Goal: Information Seeking & Learning: Learn about a topic

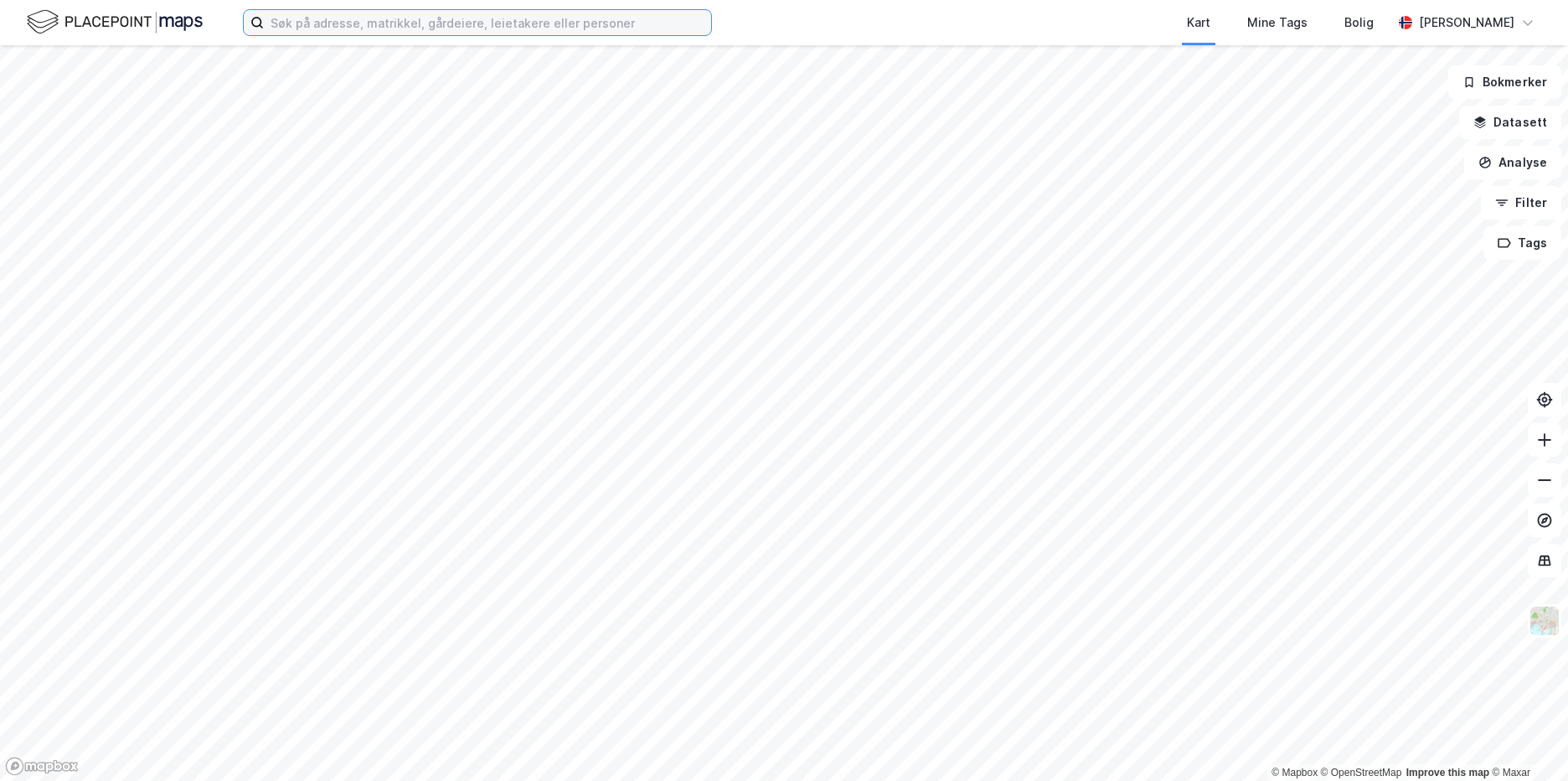
click at [290, 23] on input at bounding box center [488, 22] width 447 height 25
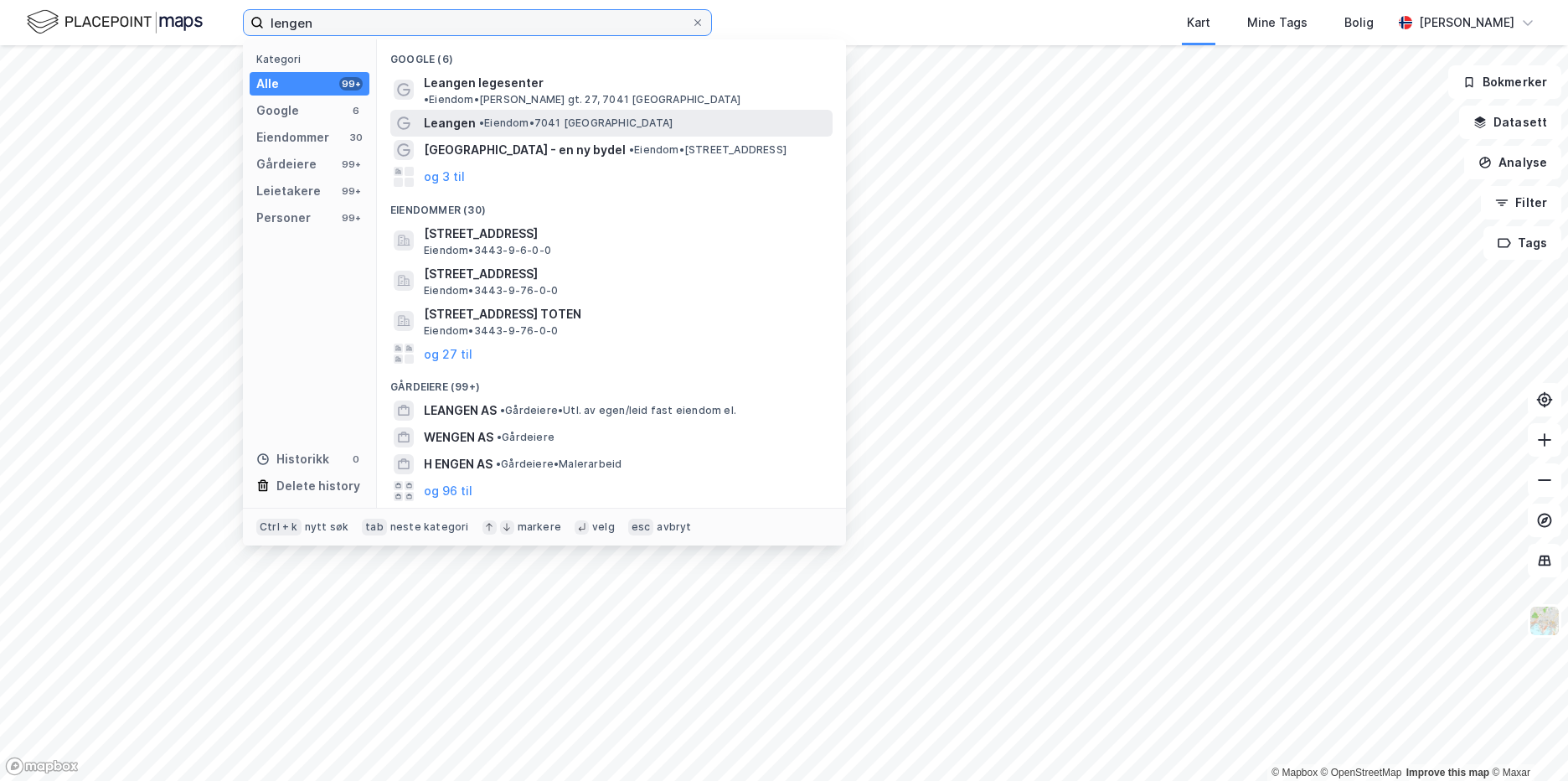
type input "lengen"
click at [504, 116] on span "• Eiendom • 7041 [GEOGRAPHIC_DATA]" at bounding box center [575, 123] width 194 height 14
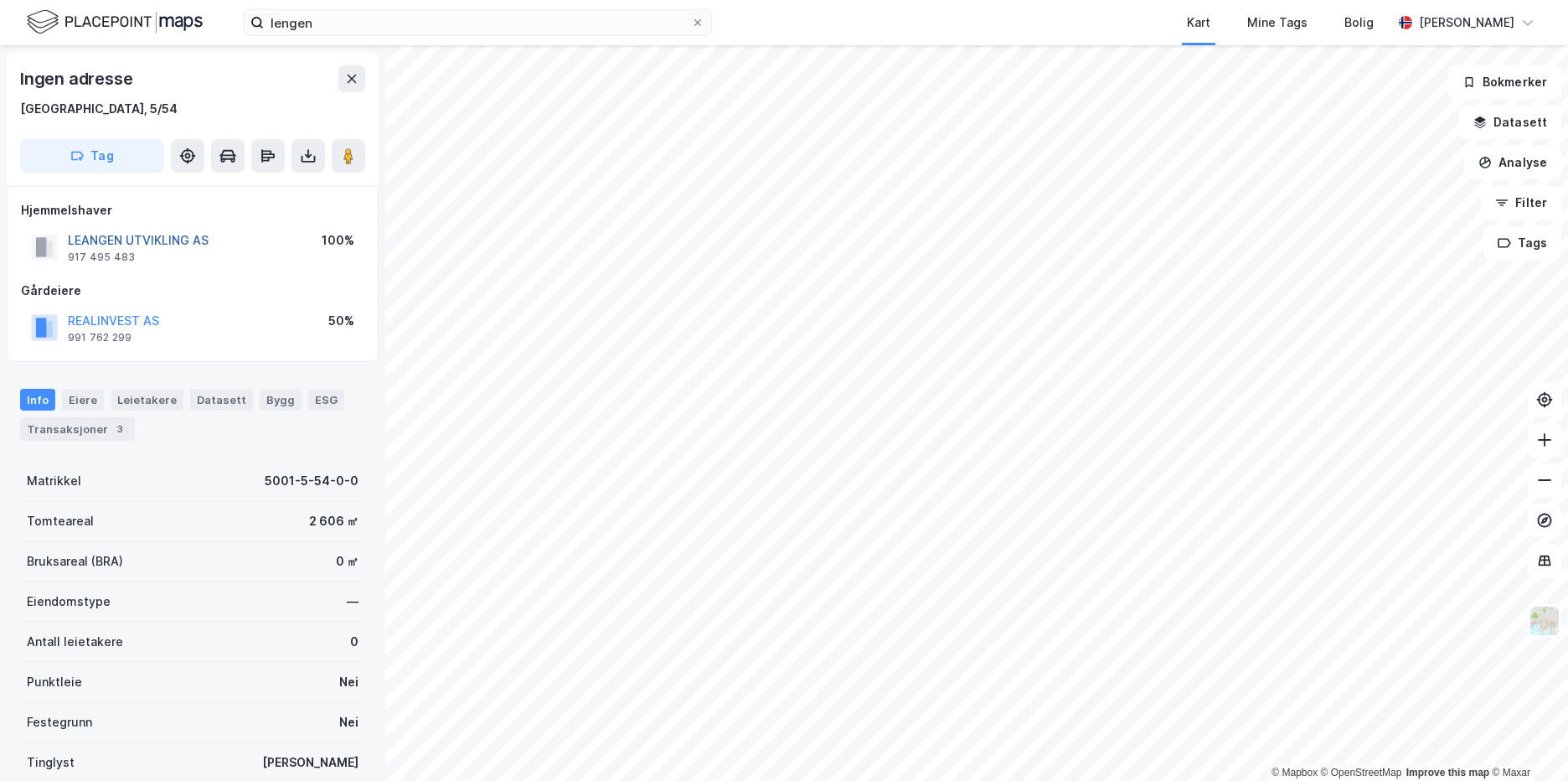
click at [0, 0] on button "LEANGEN UTVIKLING AS" at bounding box center [0, 0] width 0 height 0
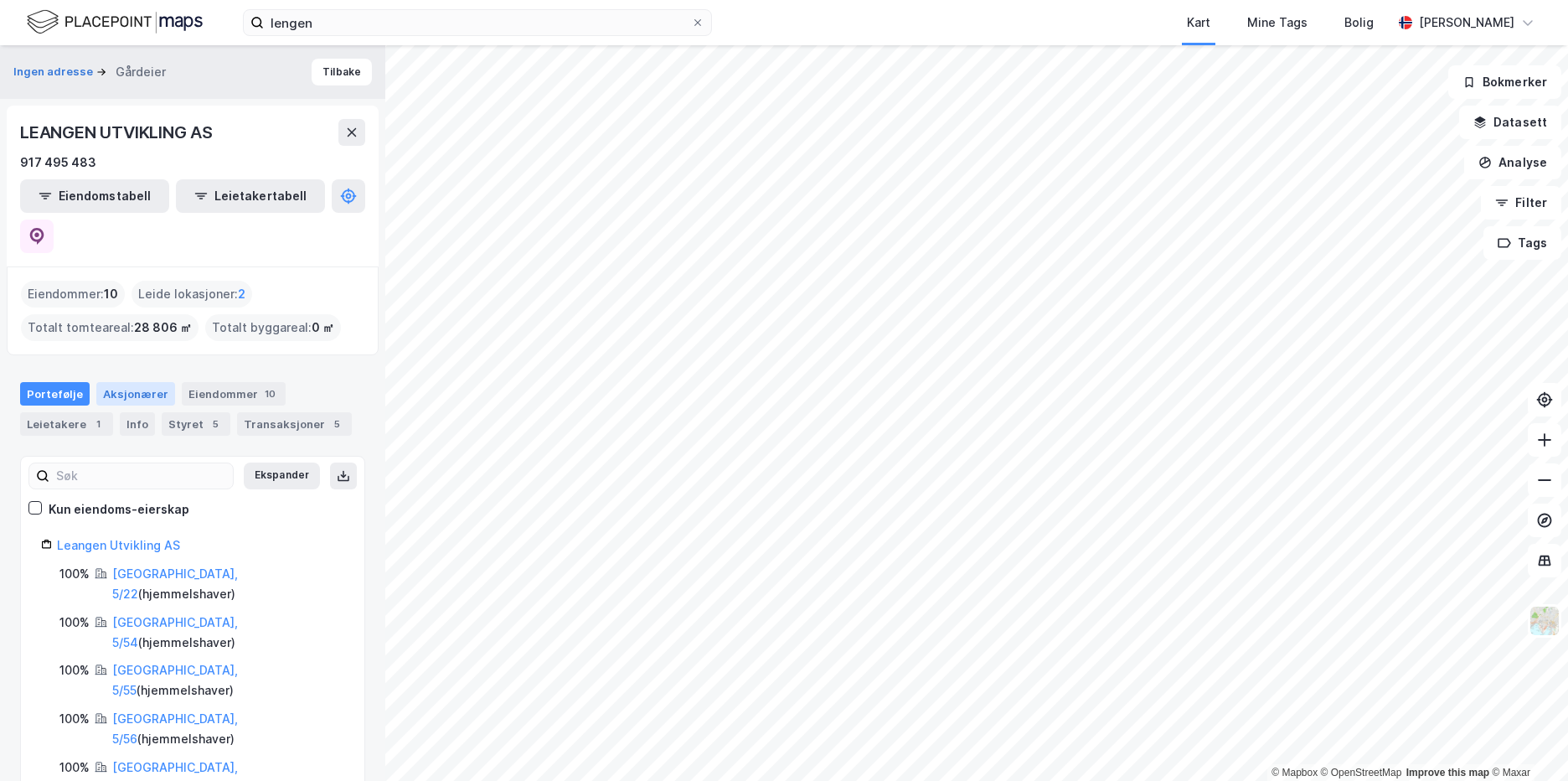
click at [106, 382] on div "Aksjonærer" at bounding box center [136, 393] width 79 height 23
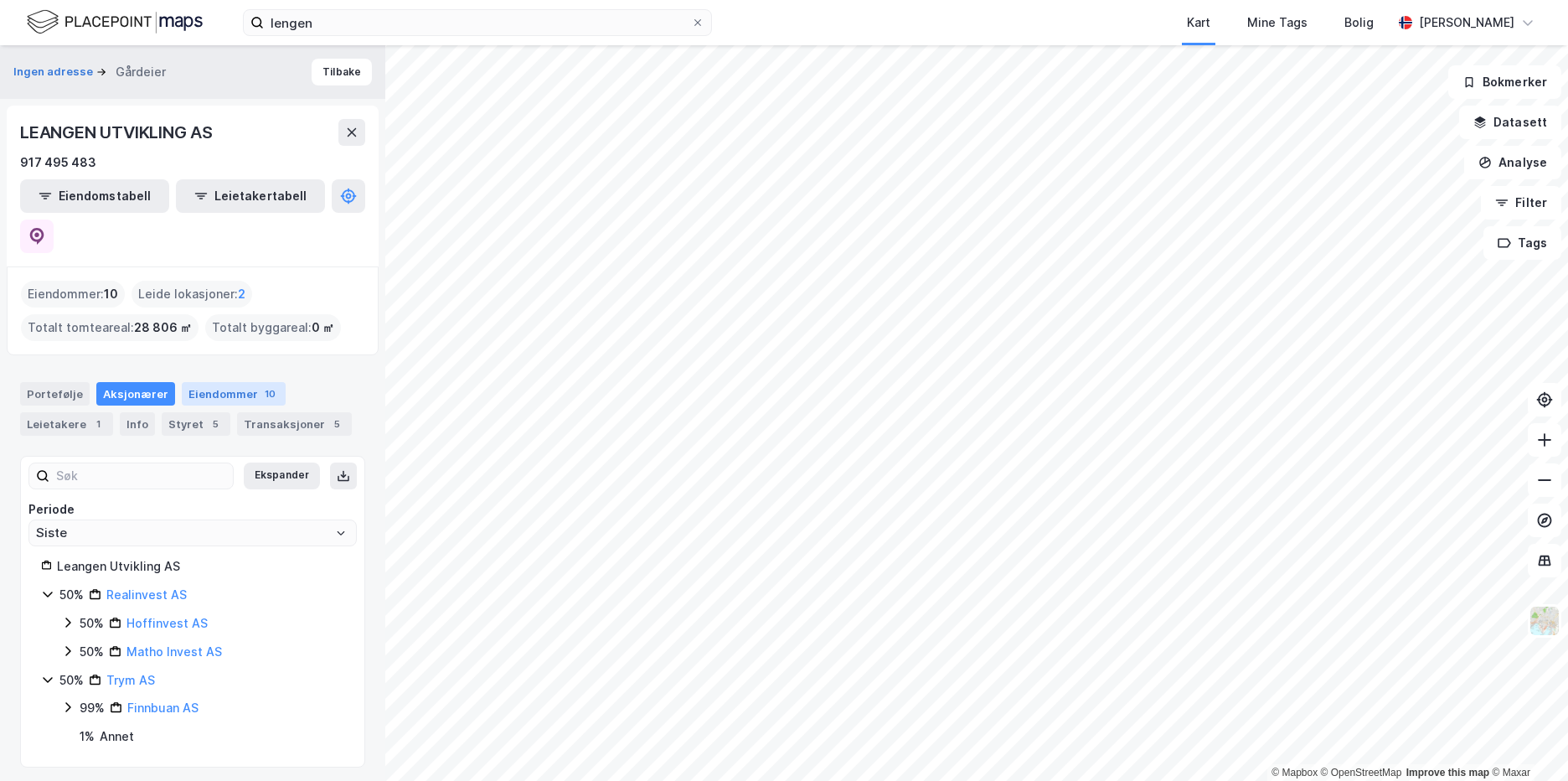
click at [191, 382] on div "Eiendommer 10" at bounding box center [233, 393] width 104 height 23
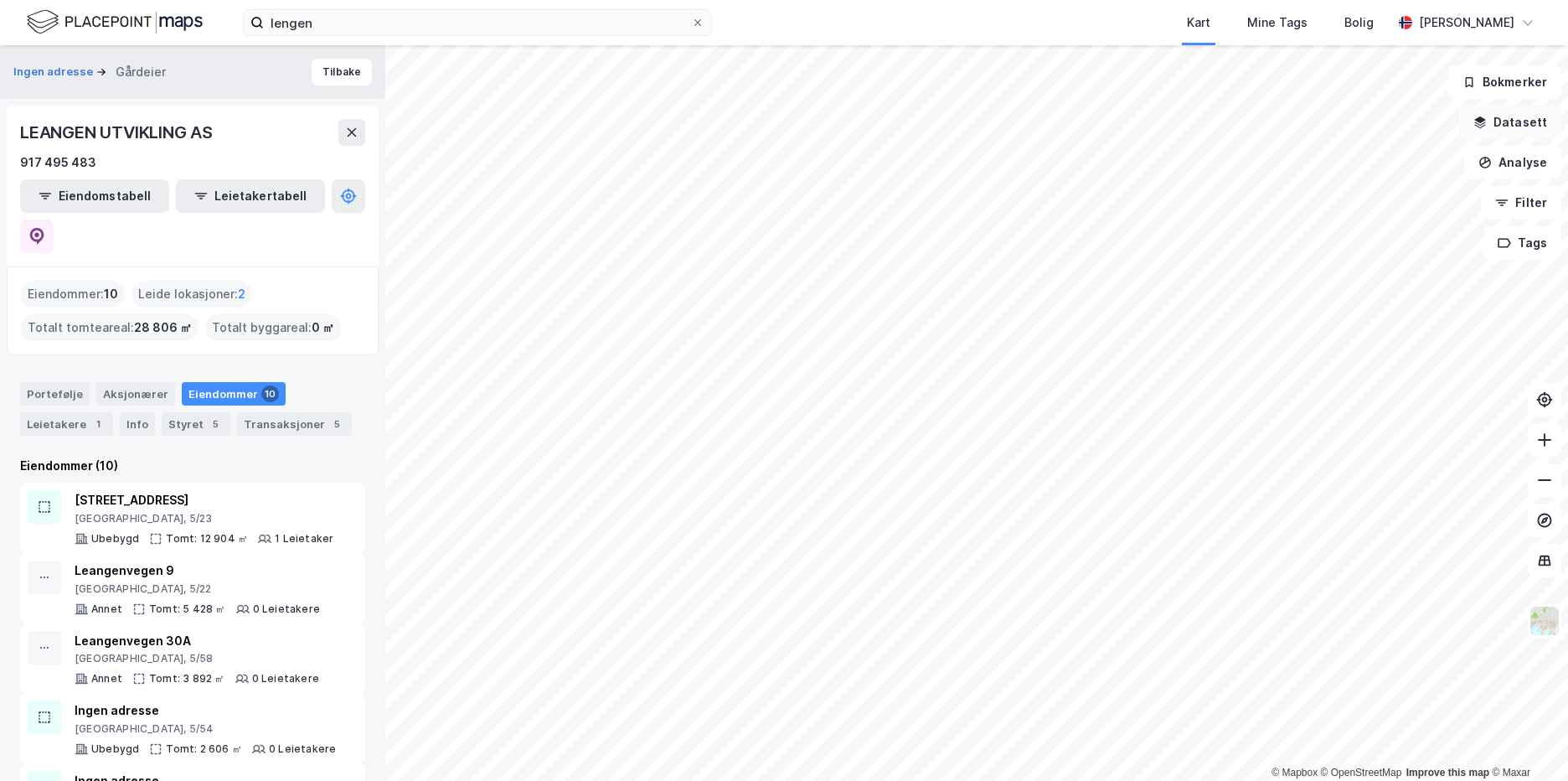
click at [1552, 131] on button "Datasett" at bounding box center [1510, 122] width 102 height 34
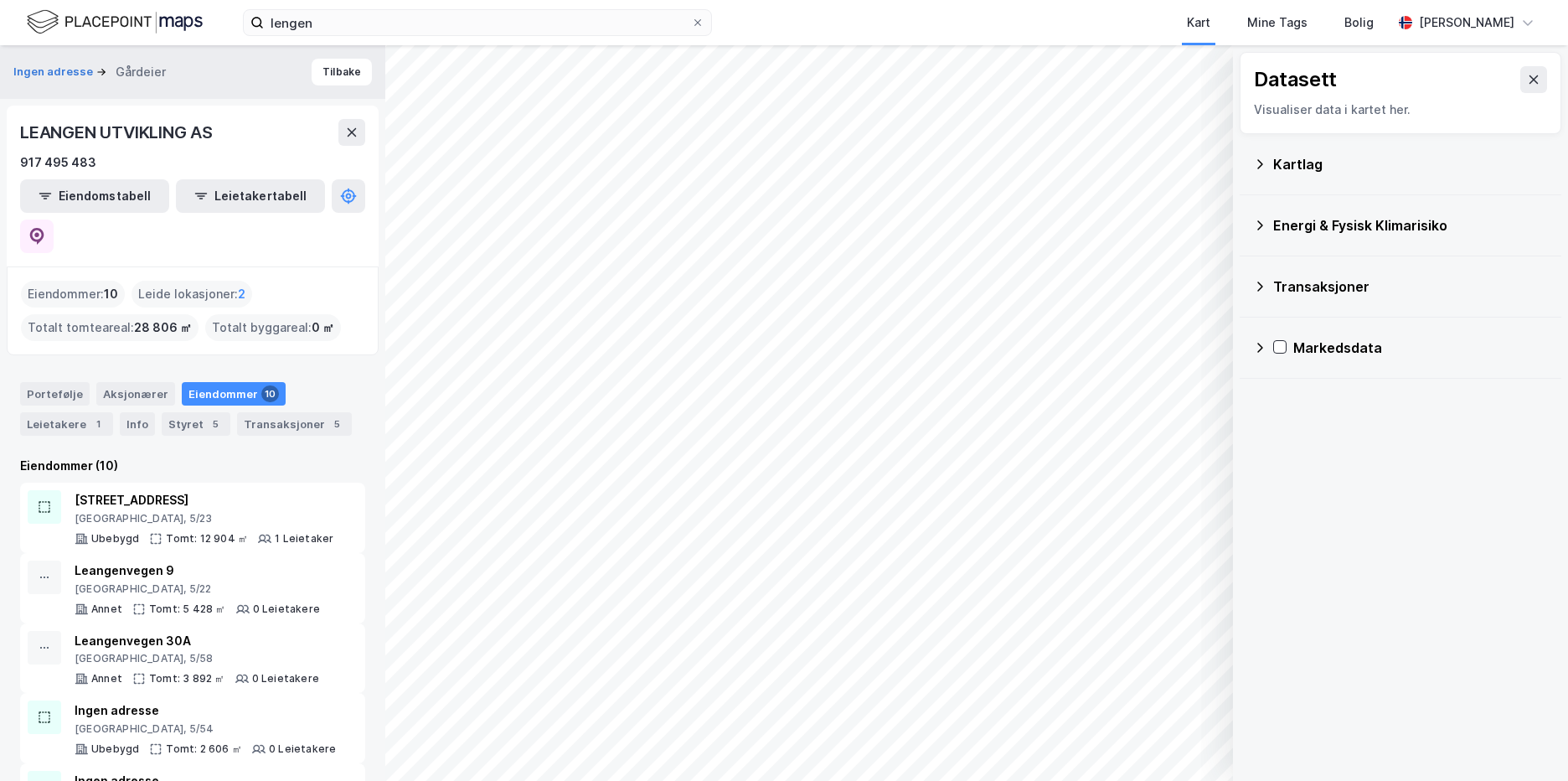
click at [1381, 285] on div "Transaksjoner" at bounding box center [1410, 286] width 274 height 20
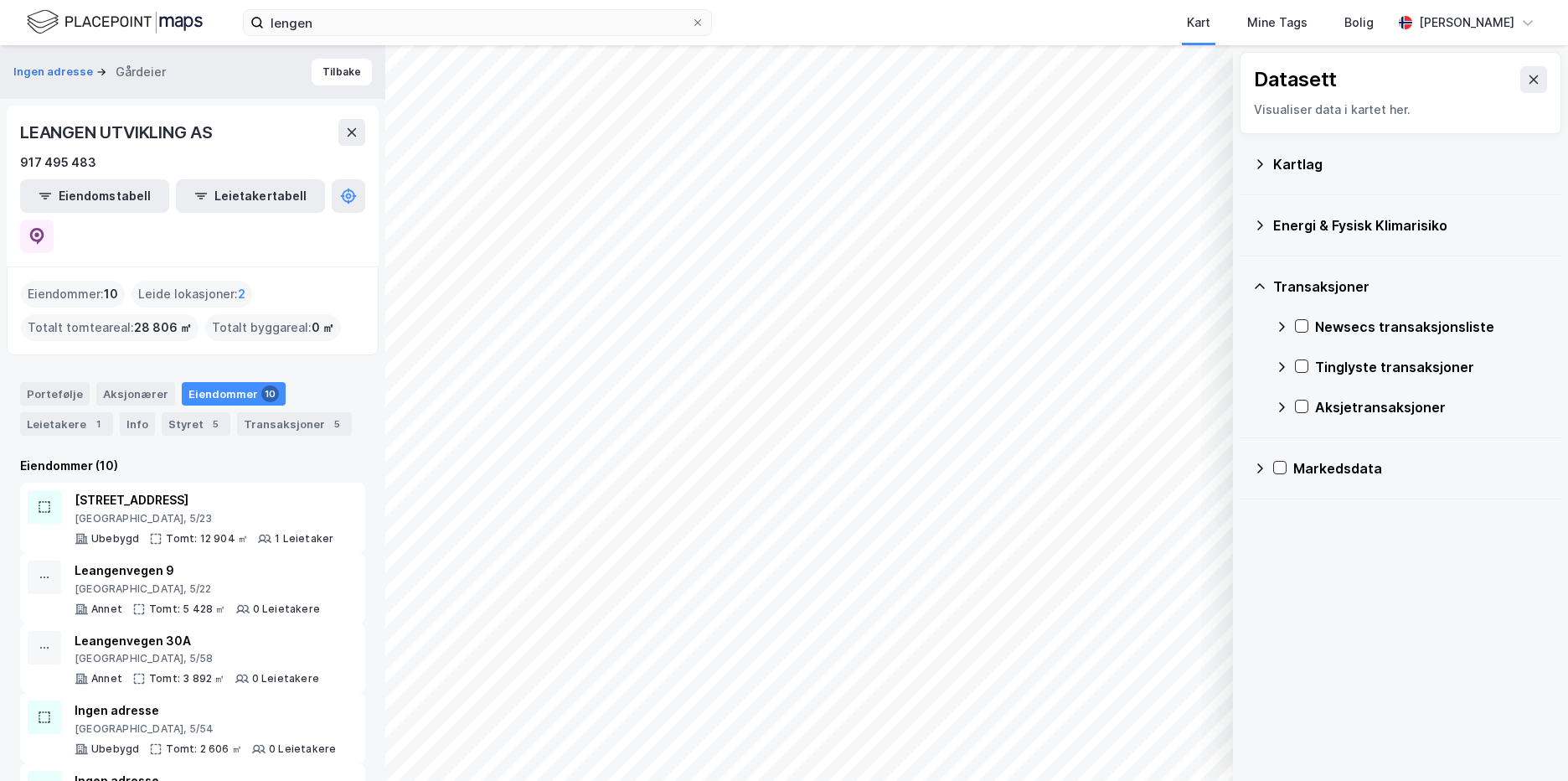
click at [1381, 286] on div "Transaksjoner" at bounding box center [1410, 286] width 274 height 20
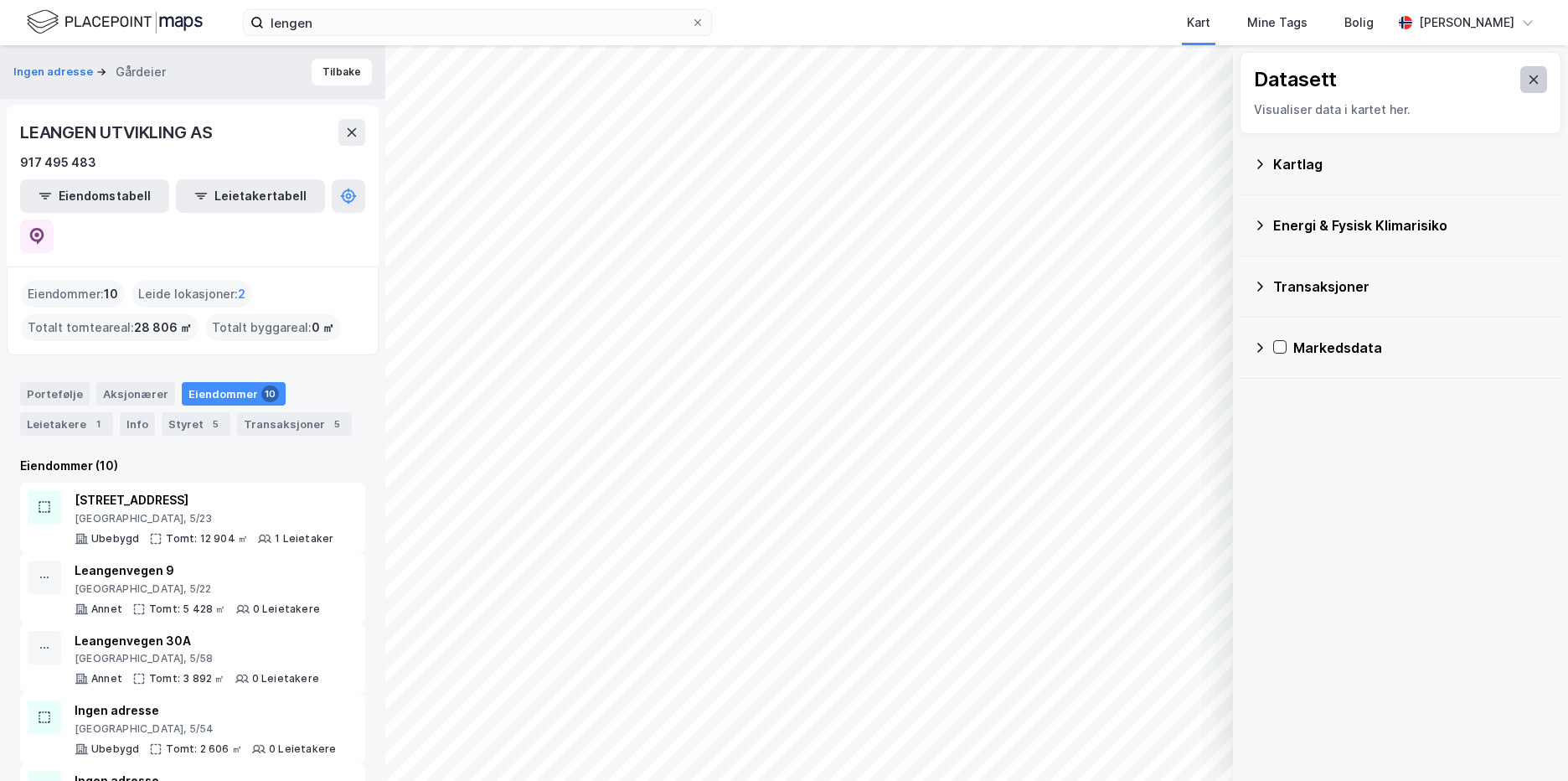
click at [1520, 80] on button at bounding box center [1533, 79] width 27 height 27
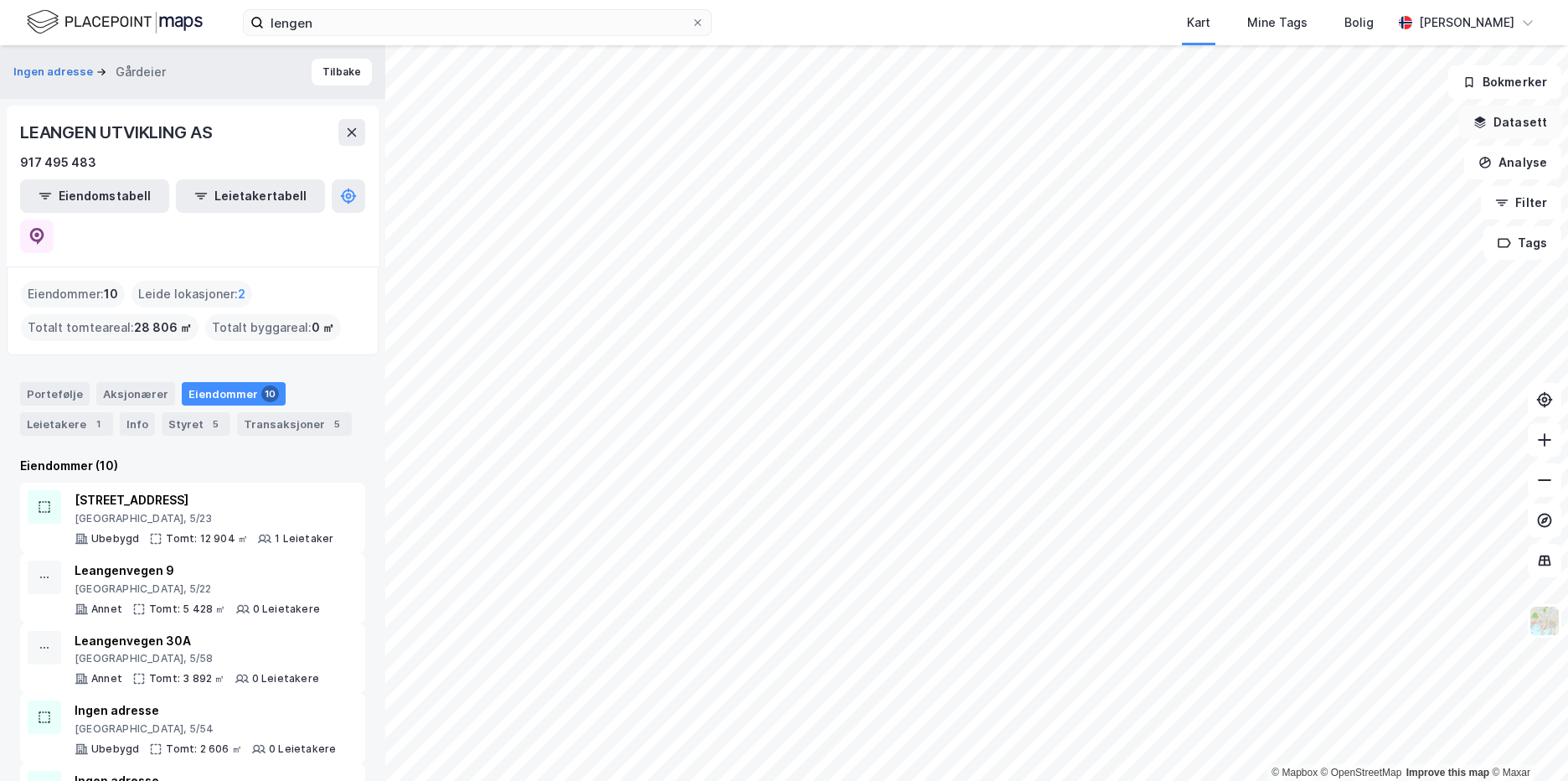
click at [1504, 130] on button "Datasett" at bounding box center [1510, 122] width 102 height 34
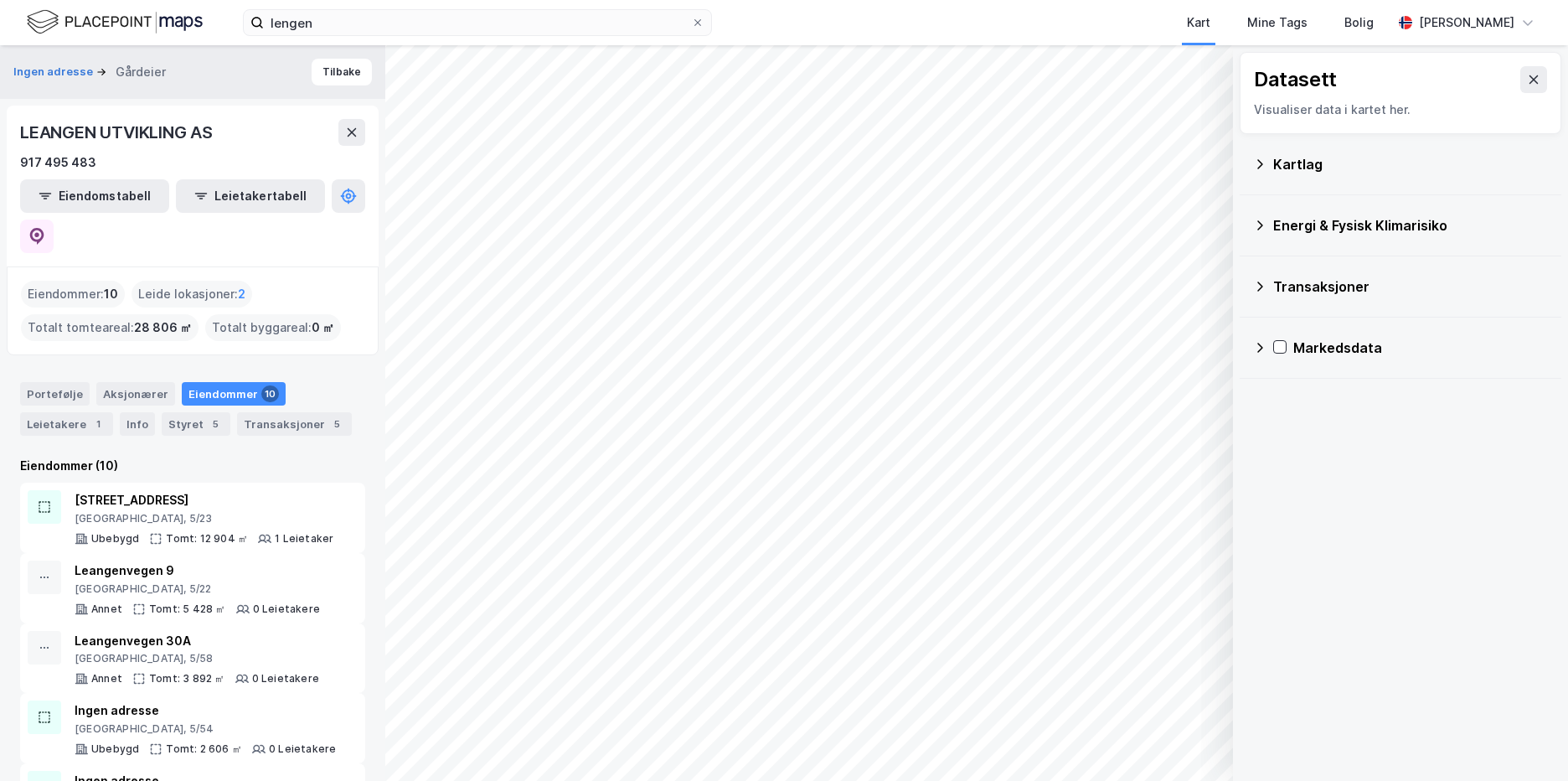
click at [1423, 160] on div "Kartlag" at bounding box center [1410, 163] width 274 height 20
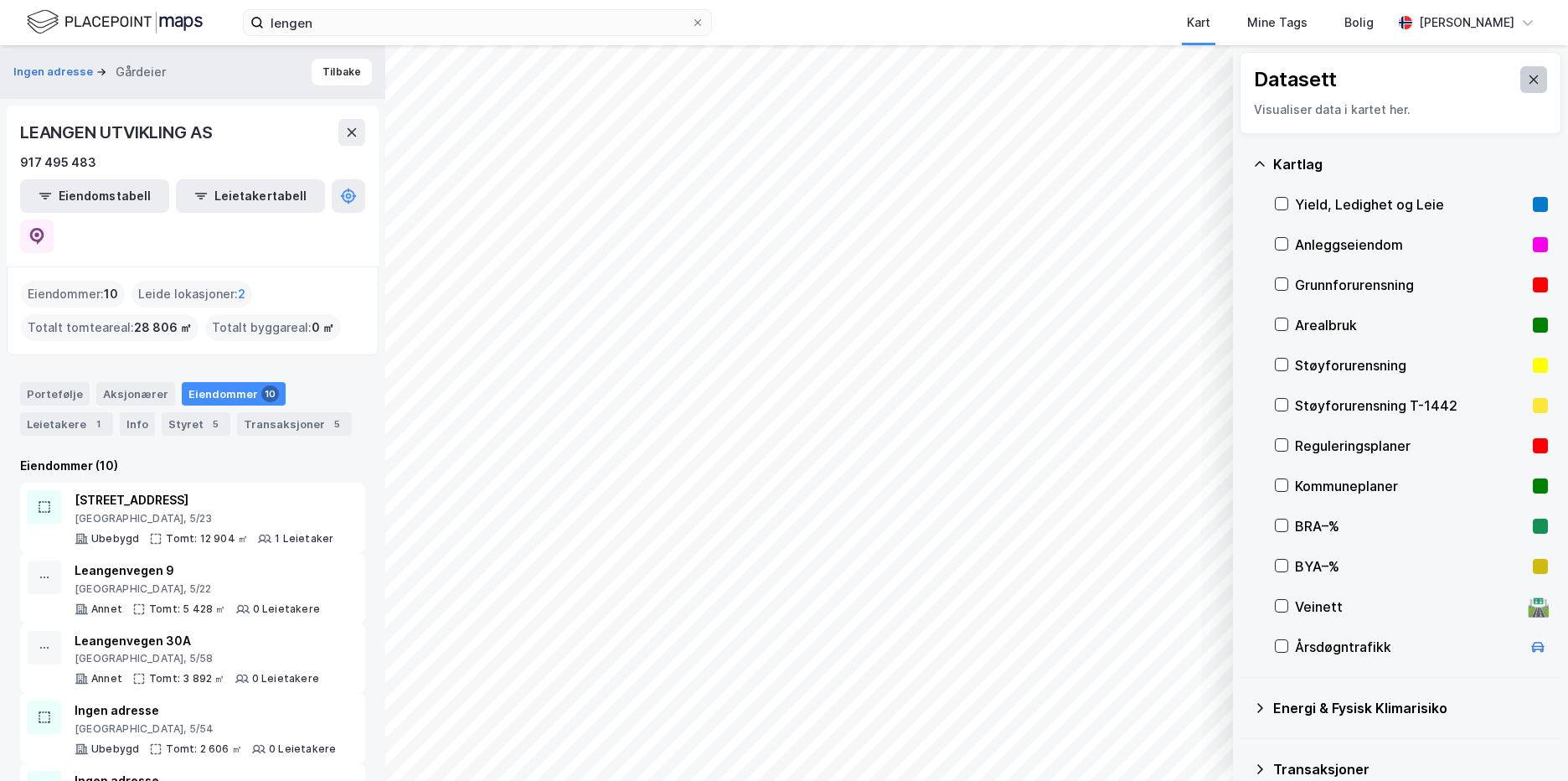
click at [1522, 86] on button at bounding box center [1533, 79] width 27 height 27
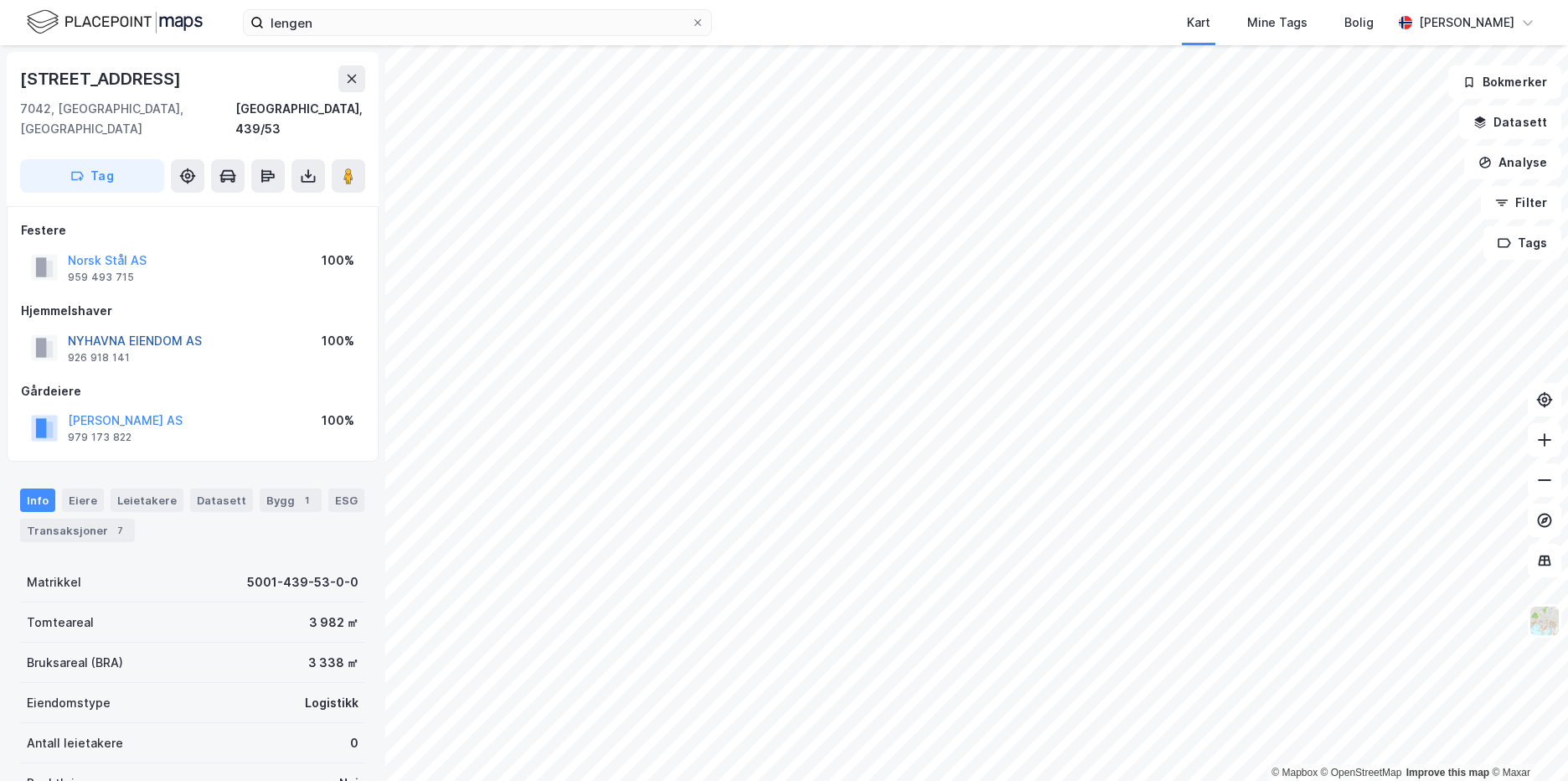
click at [0, 0] on button "NYHAVNA EIENDOM AS" at bounding box center [0, 0] width 0 height 0
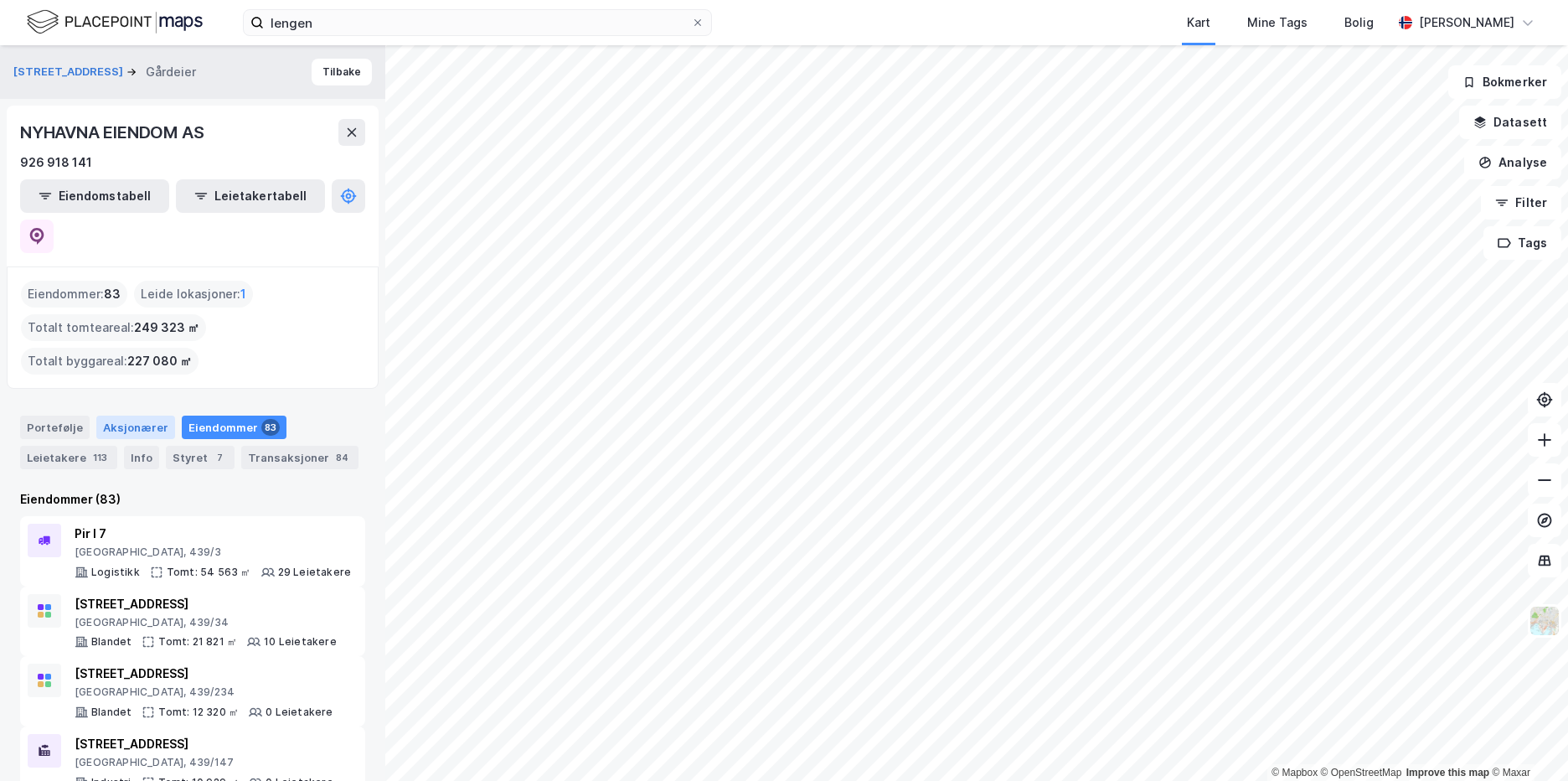
click at [116, 415] on div "Aksjonærer" at bounding box center [136, 427] width 79 height 23
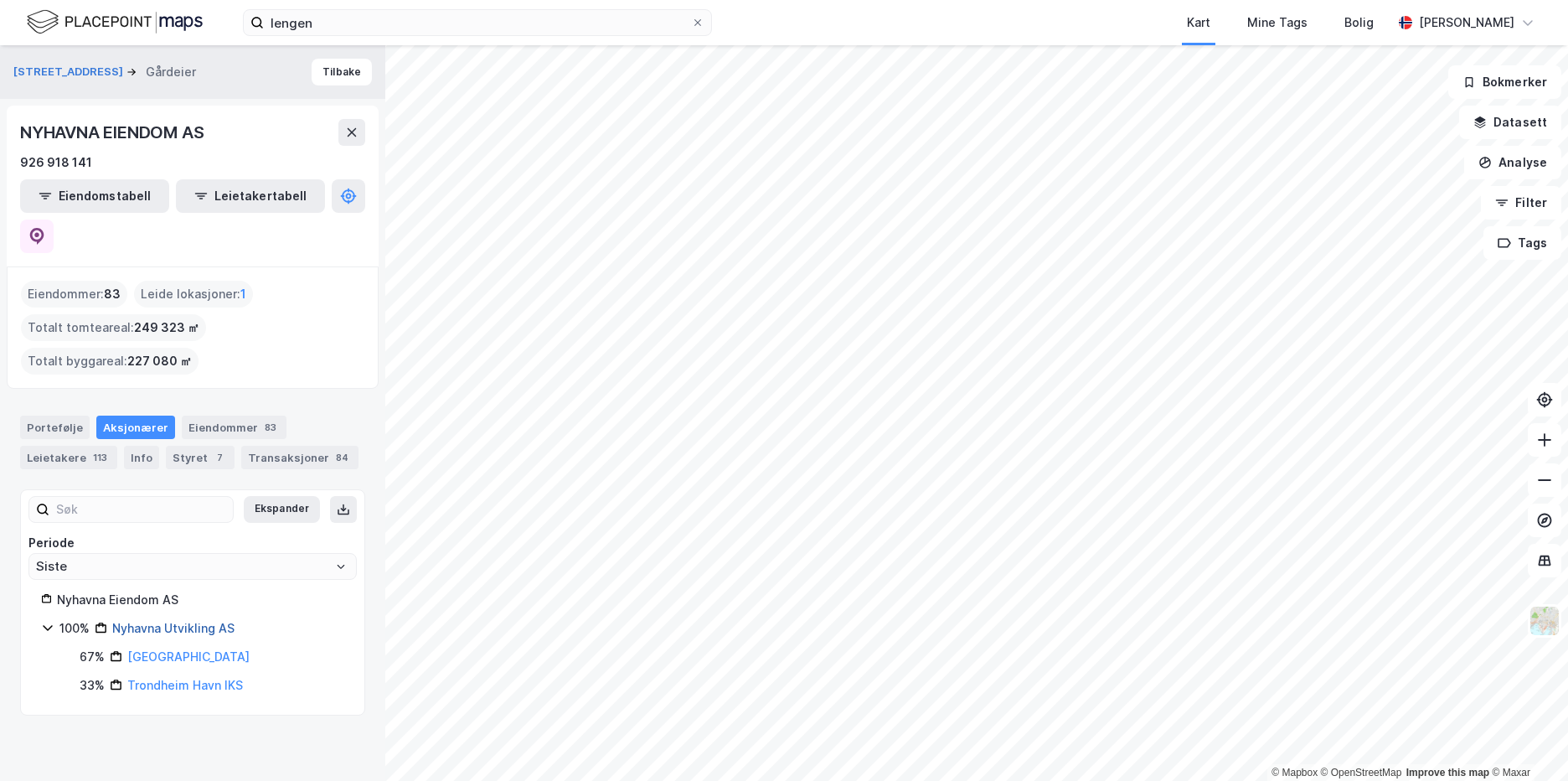
click at [143, 621] on link "Nyhavna Utvikling AS" at bounding box center [173, 628] width 122 height 15
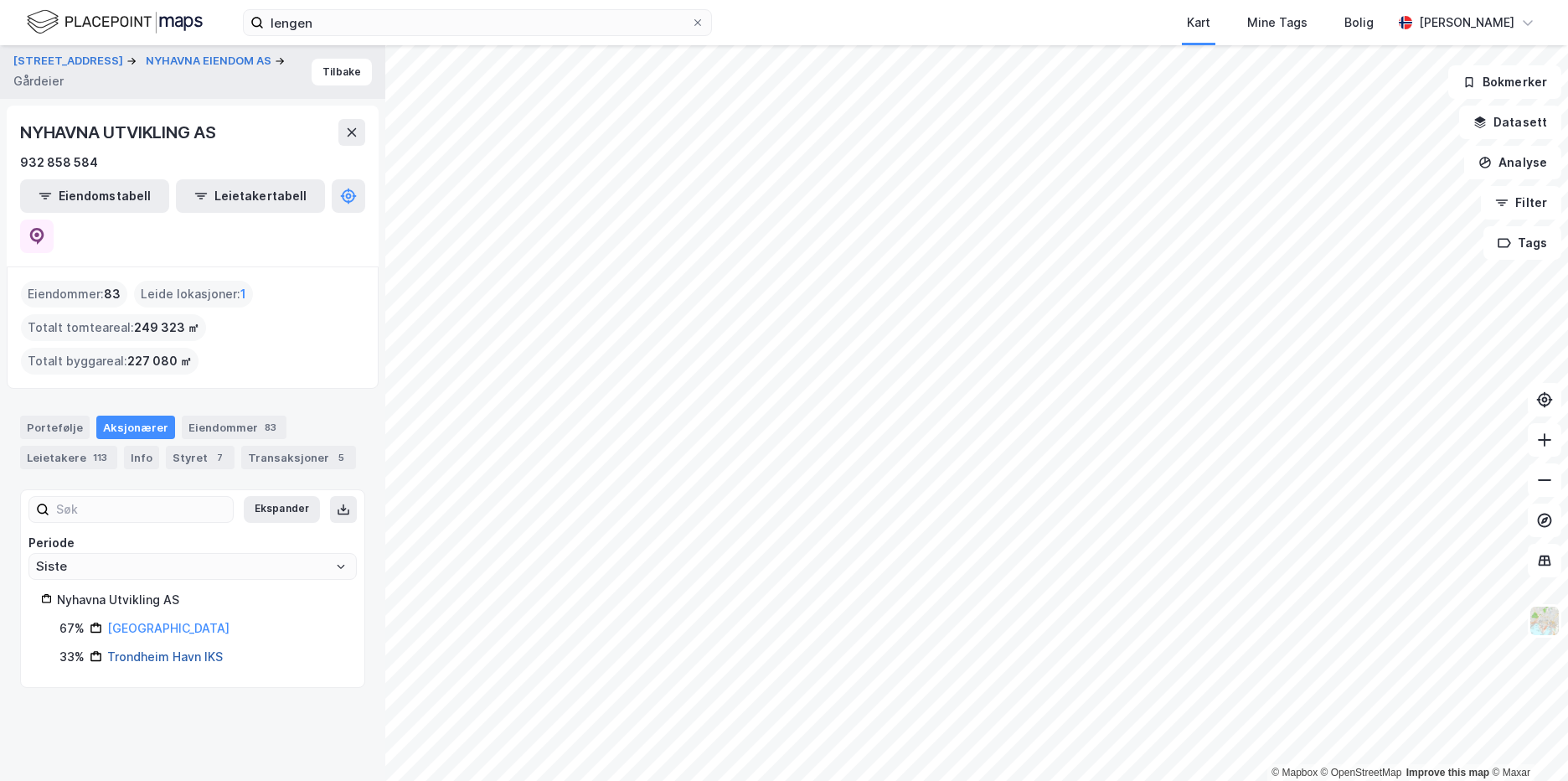
click at [167, 649] on link "Trondheim Havn IKS" at bounding box center [165, 656] width 115 height 15
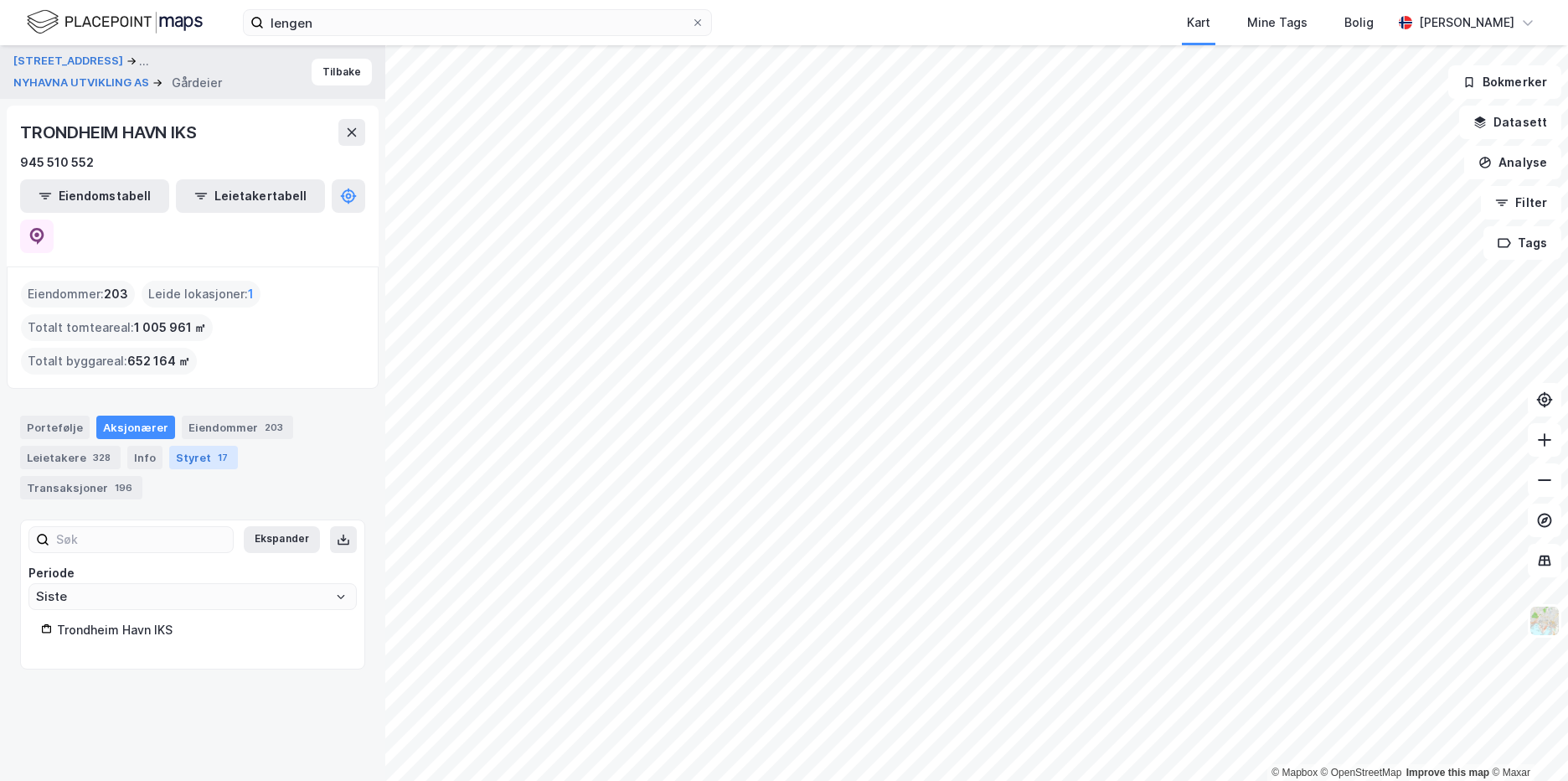
click at [200, 446] on div "Styret 17" at bounding box center [204, 457] width 69 height 23
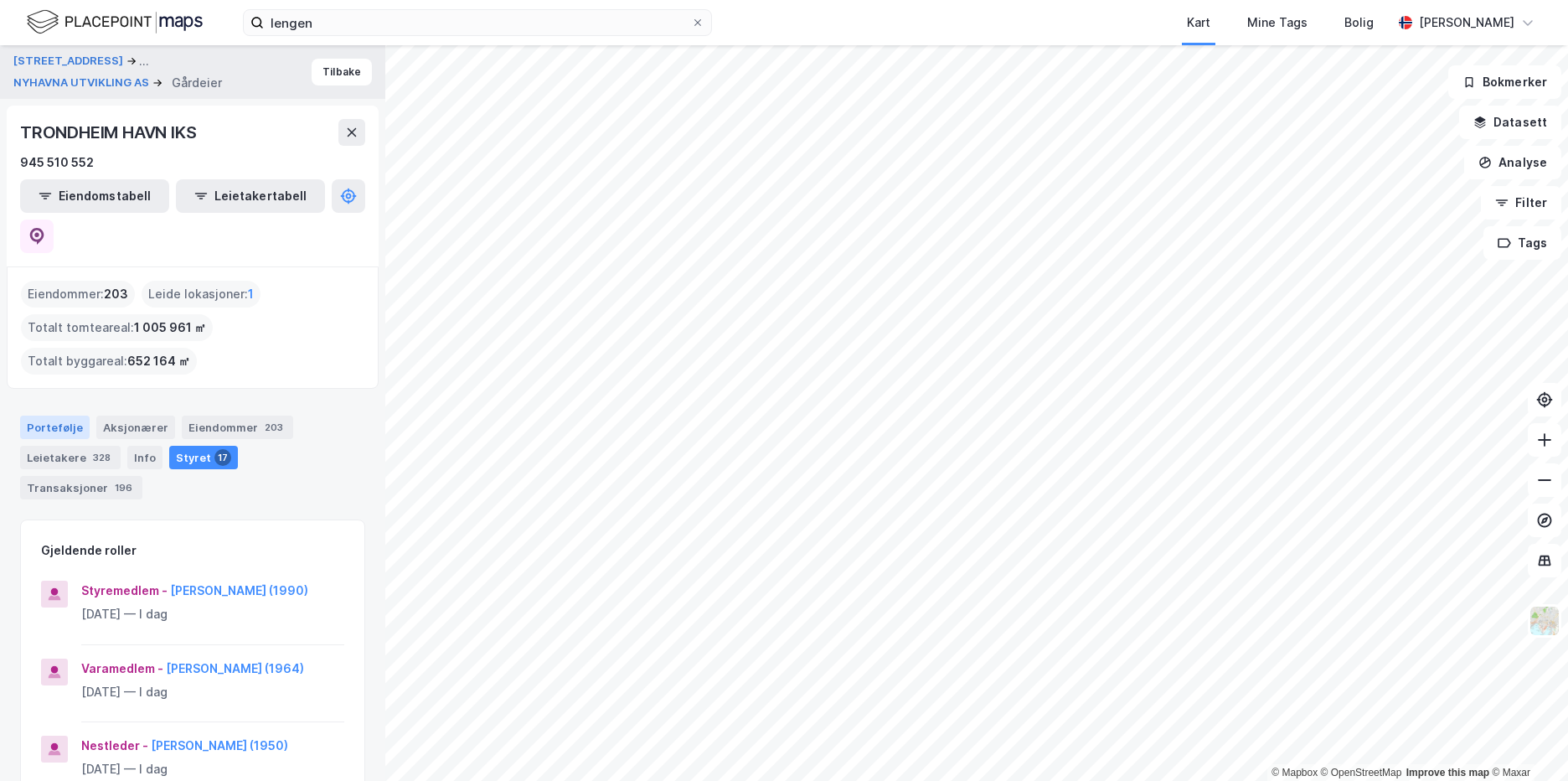
click at [40, 415] on div "Portefølje" at bounding box center [54, 427] width 70 height 23
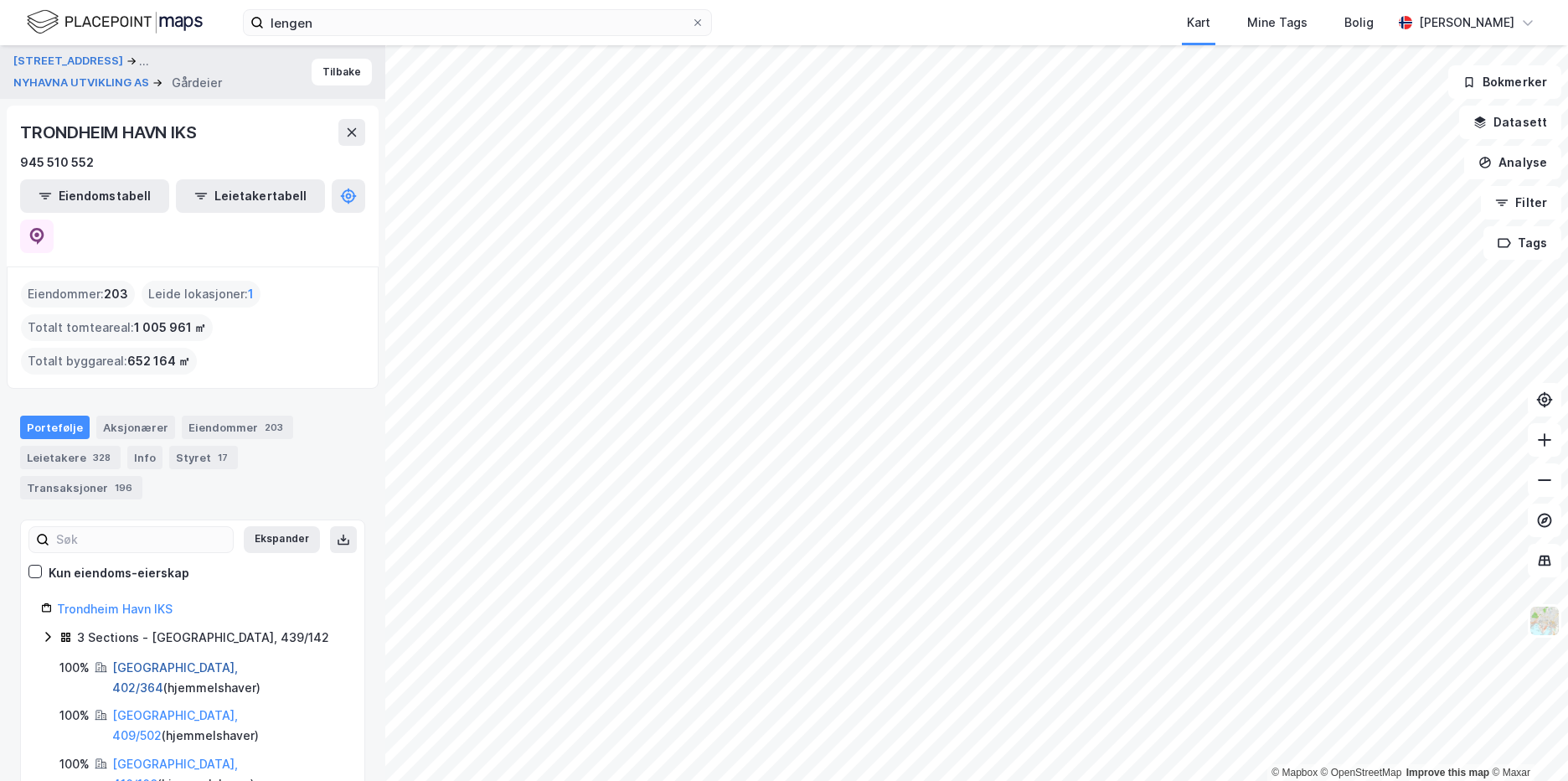
click at [120, 660] on link "[GEOGRAPHIC_DATA], 402/364" at bounding box center [175, 677] width 126 height 34
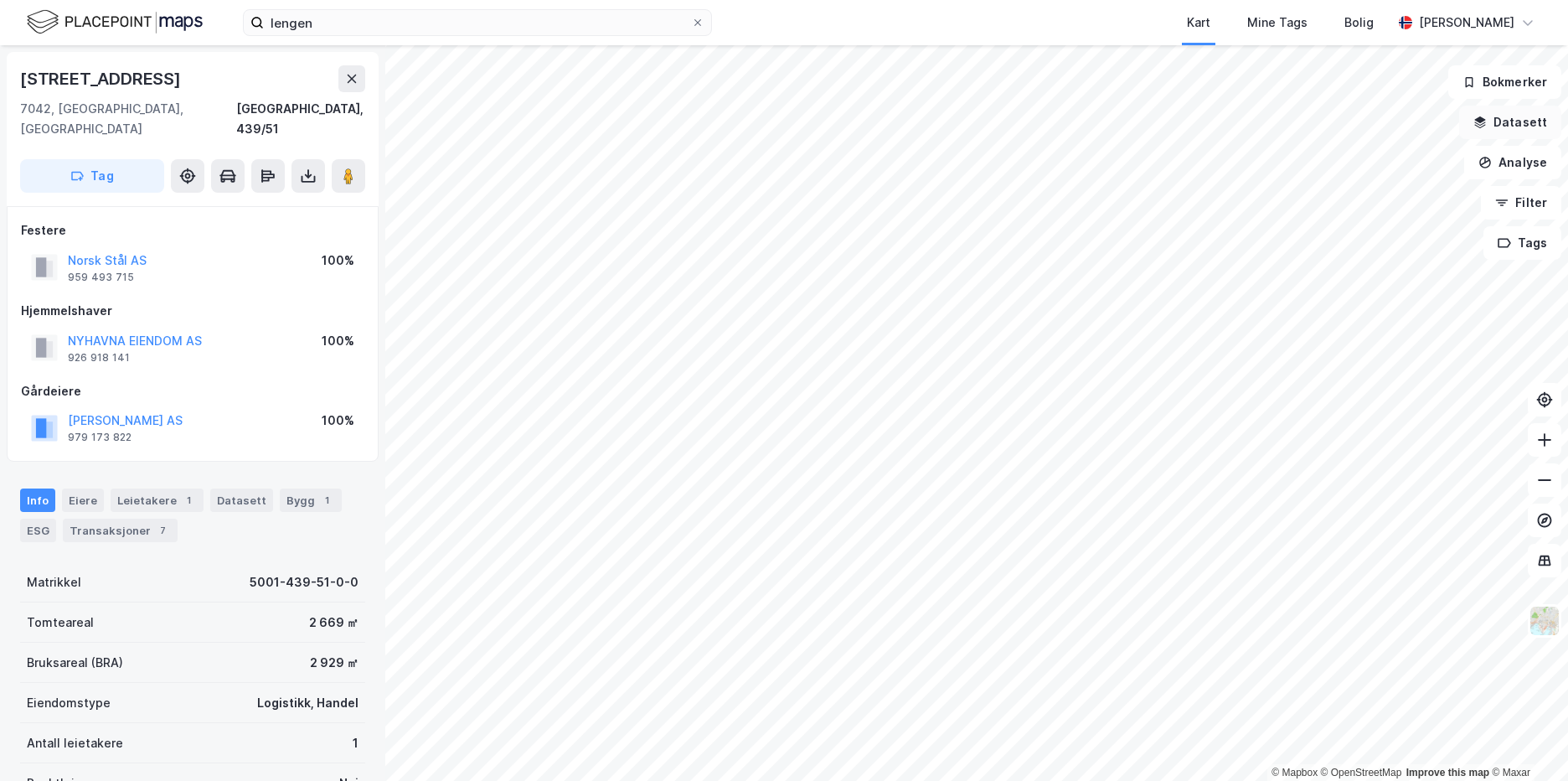
click at [1519, 126] on button "Datasett" at bounding box center [1510, 122] width 102 height 34
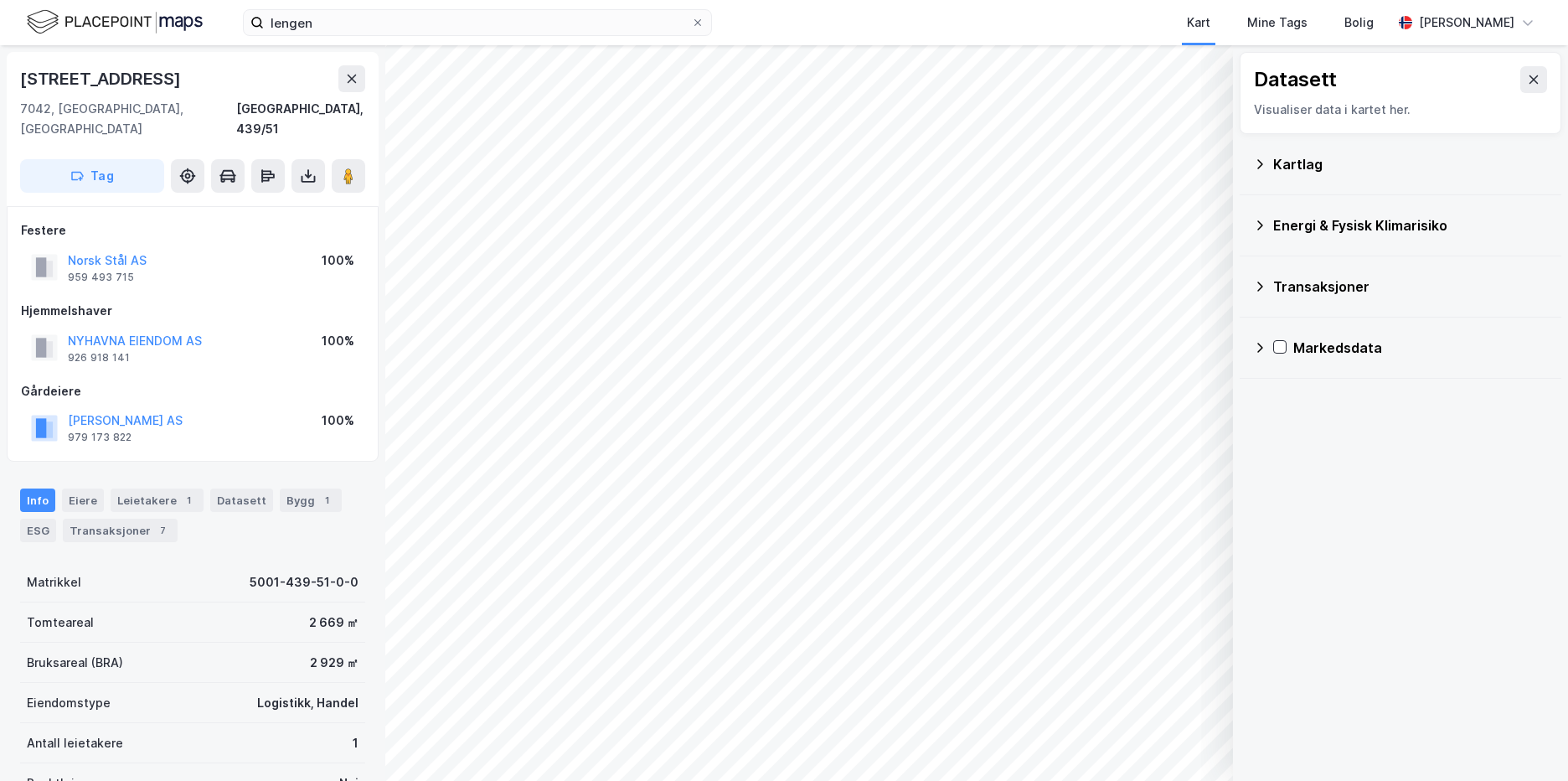
click at [1399, 137] on div "Kartlag" at bounding box center [1400, 164] width 322 height 61
click at [1393, 161] on div "Kartlag" at bounding box center [1410, 163] width 274 height 20
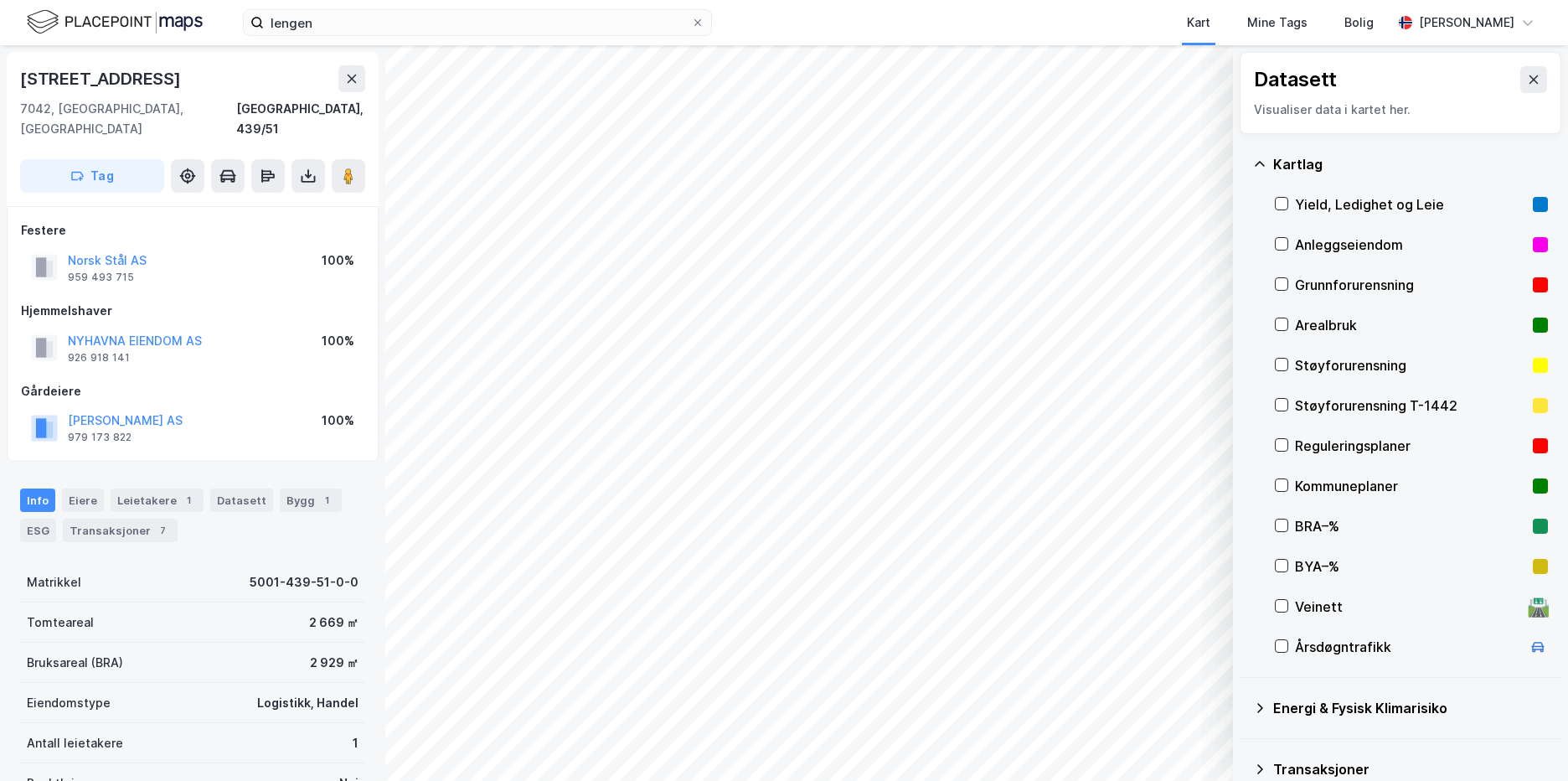
click at [1350, 447] on div "Reguleringsplaner" at bounding box center [1411, 445] width 231 height 20
click at [1327, 485] on div "Kommuneplaner" at bounding box center [1411, 485] width 231 height 20
click at [343, 90] on button at bounding box center [351, 78] width 27 height 27
click at [1309, 489] on div "Kommuneplaner" at bounding box center [1411, 485] width 231 height 20
click at [1281, 523] on icon at bounding box center [1282, 526] width 12 height 12
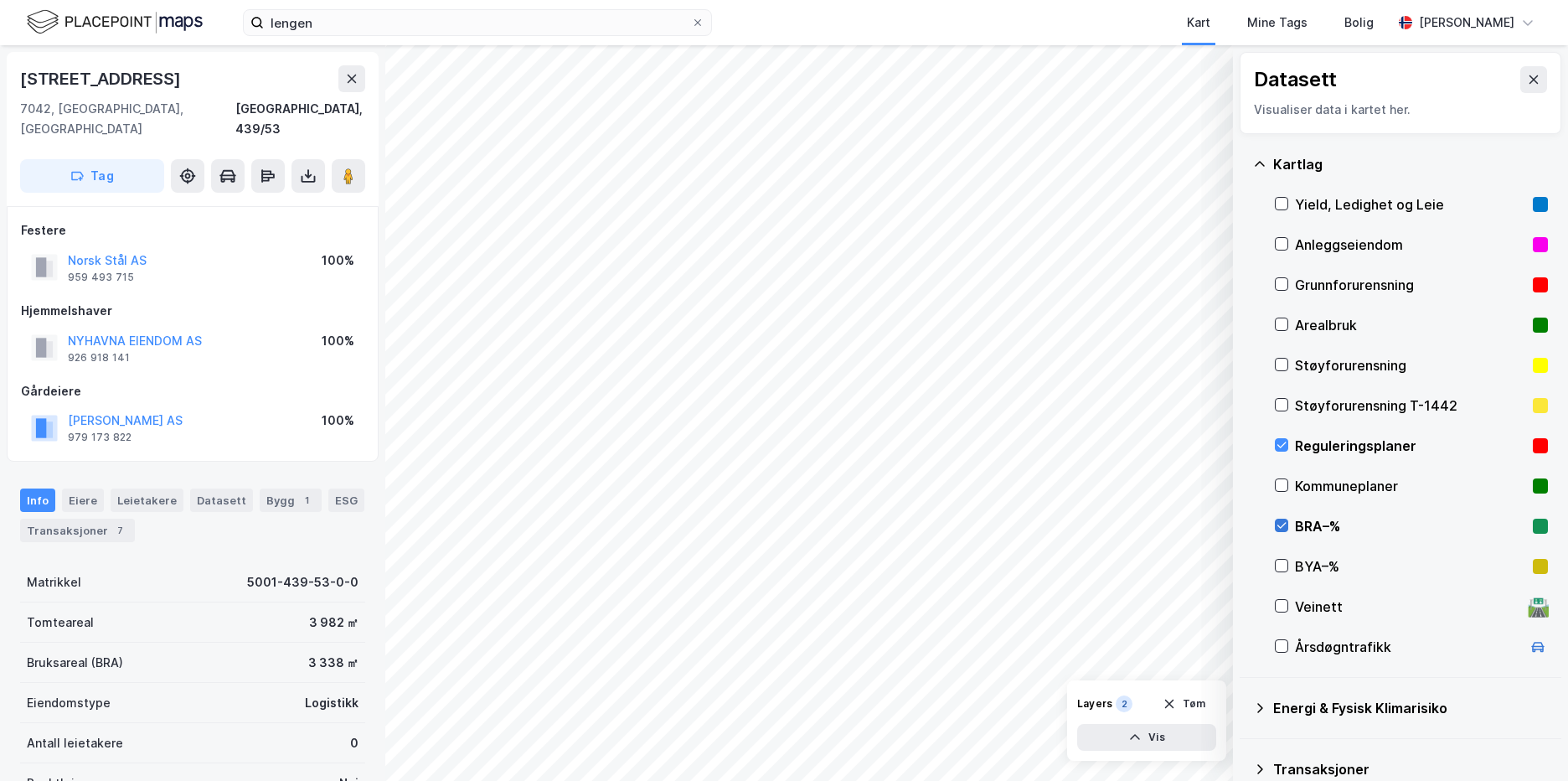
click at [1281, 523] on icon at bounding box center [1282, 526] width 12 height 12
click at [1278, 560] on icon at bounding box center [1282, 566] width 12 height 12
click at [1282, 565] on icon at bounding box center [1282, 566] width 12 height 12
click at [1282, 446] on icon at bounding box center [1282, 445] width 9 height 6
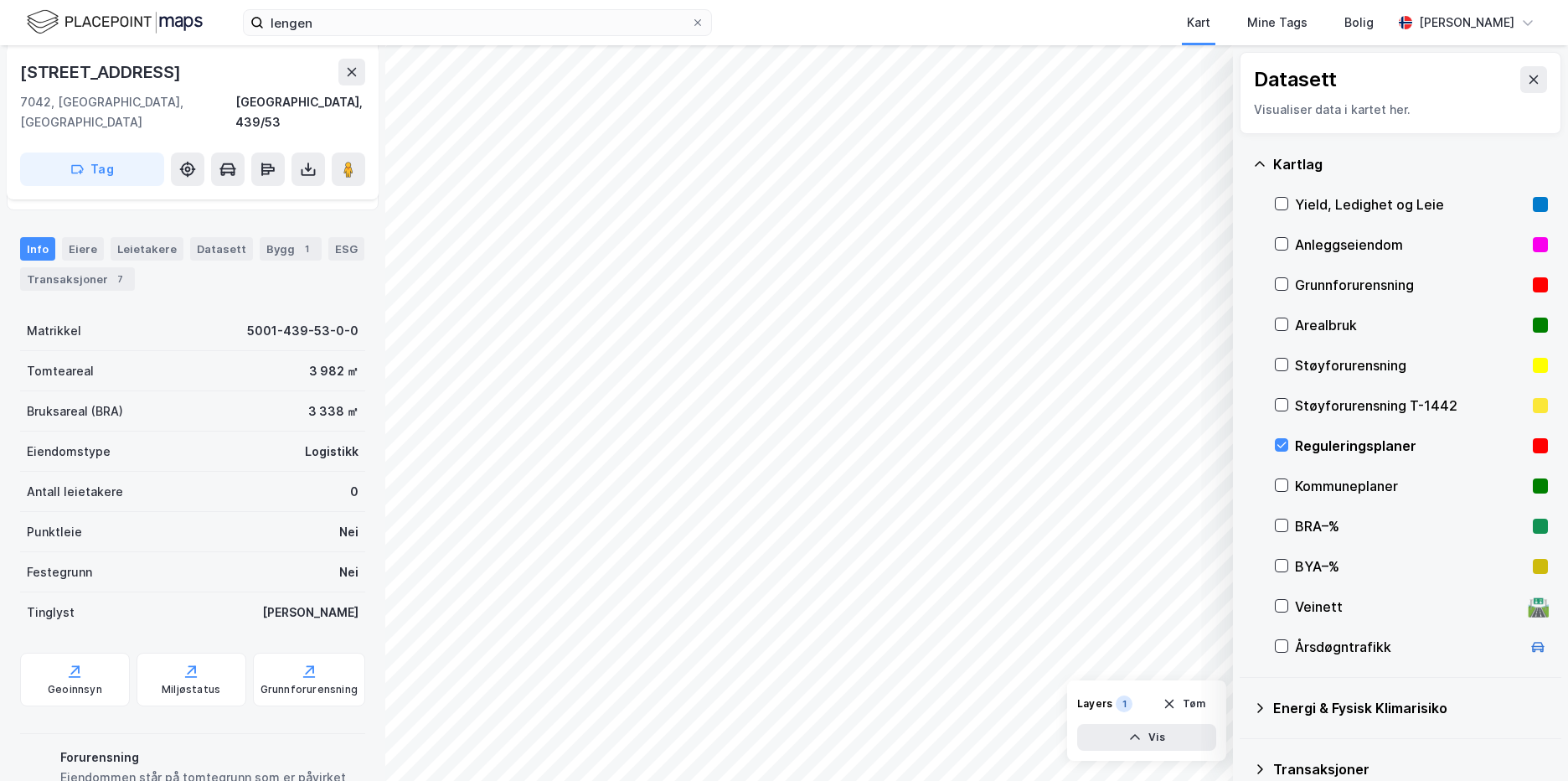
scroll to position [319, 0]
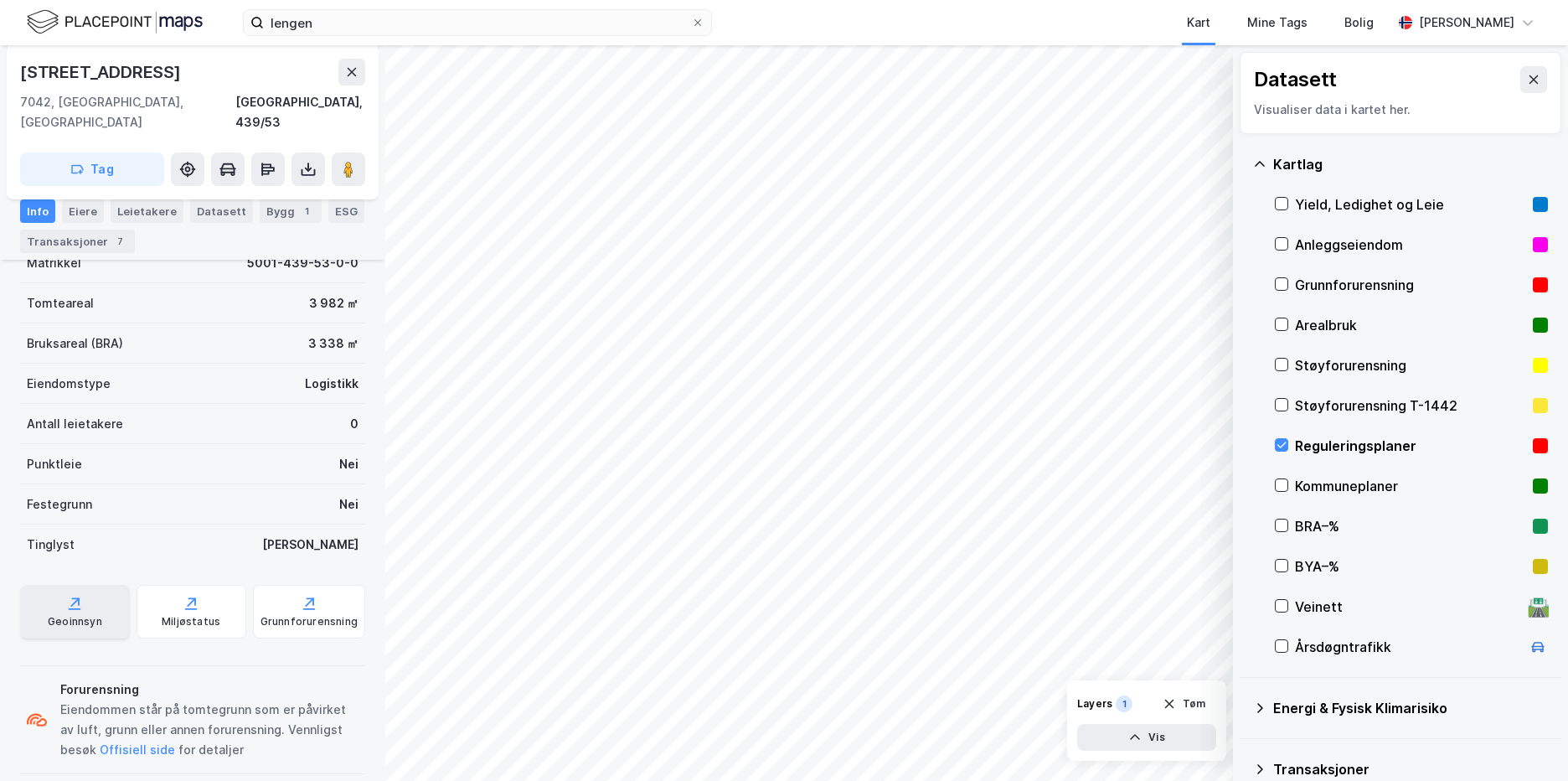
click at [48, 615] on div "Geoinnsyn" at bounding box center [75, 622] width 54 height 14
